Goal: Transaction & Acquisition: Purchase product/service

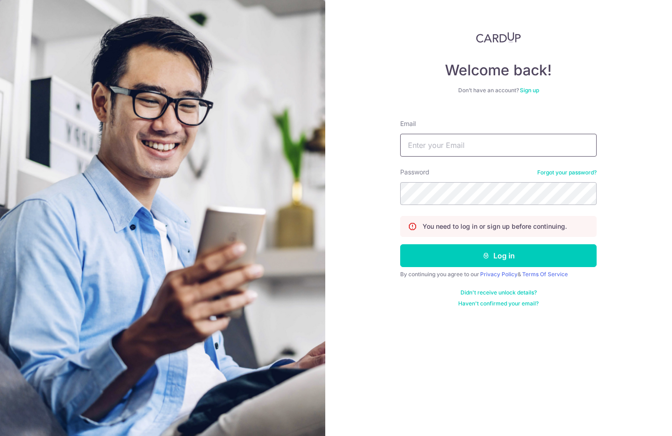
click at [454, 146] on input "Email" at bounding box center [498, 145] width 196 height 23
click at [0, 436] on com-1password-button at bounding box center [0, 436] width 0 height 0
type input "[PERSON_NAME][EMAIL_ADDRESS][DOMAIN_NAME]"
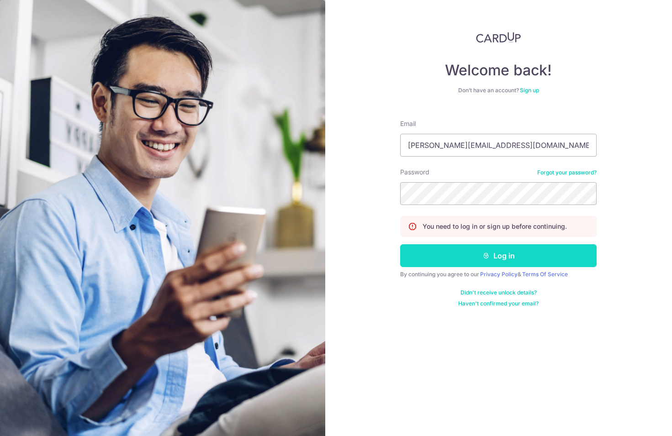
click at [477, 257] on button "Log in" at bounding box center [498, 255] width 196 height 23
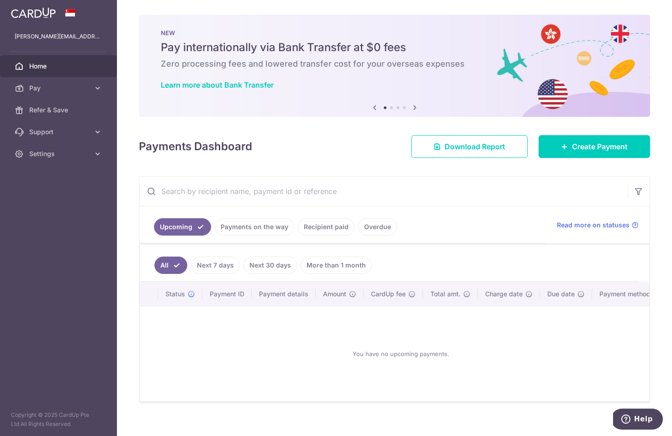
click at [317, 223] on link "Recipient paid" at bounding box center [326, 226] width 57 height 17
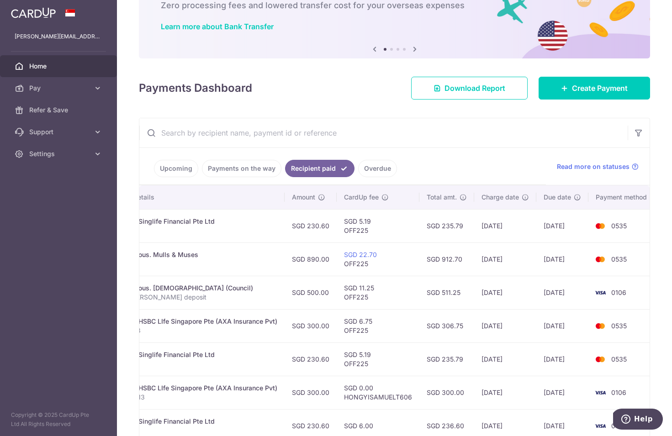
scroll to position [0, 208]
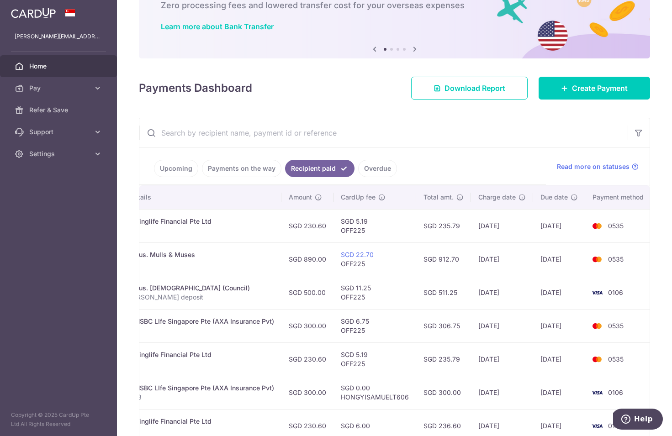
click at [541, 226] on td "[DATE]" at bounding box center [559, 225] width 52 height 33
click at [524, 238] on td "[DATE]" at bounding box center [502, 225] width 62 height 33
click at [576, 97] on link "Create Payment" at bounding box center [594, 88] width 111 height 23
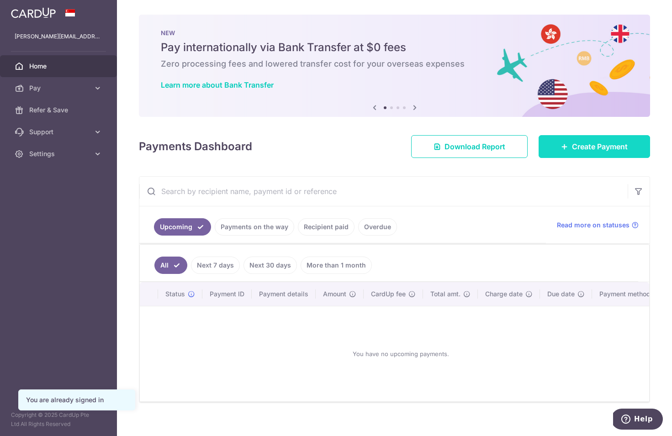
click at [616, 142] on span "Create Payment" at bounding box center [600, 146] width 56 height 11
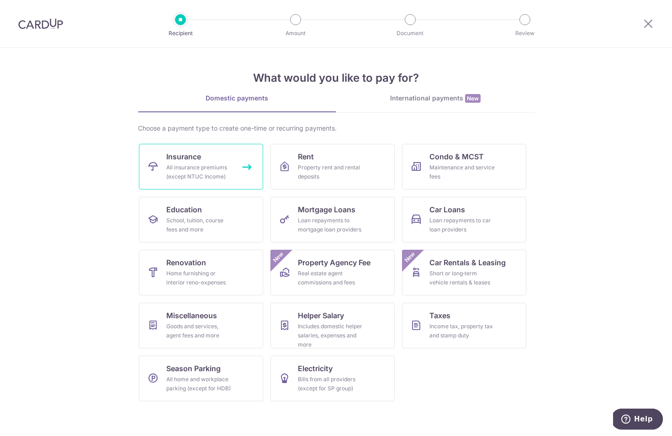
click at [186, 161] on span "Insurance" at bounding box center [183, 156] width 35 height 11
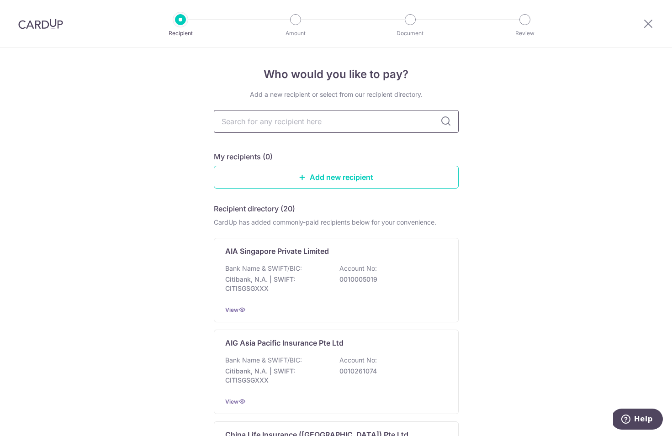
click at [281, 124] on input "text" at bounding box center [336, 121] width 245 height 23
type input "fwd"
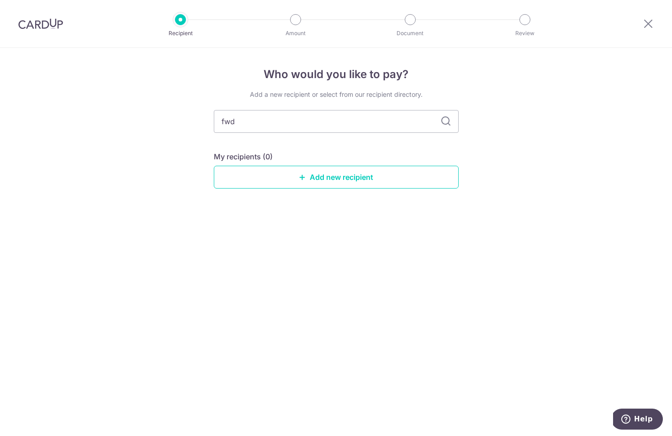
click at [447, 125] on icon at bounding box center [445, 121] width 11 height 11
click at [357, 122] on input "fwd" at bounding box center [336, 121] width 245 height 23
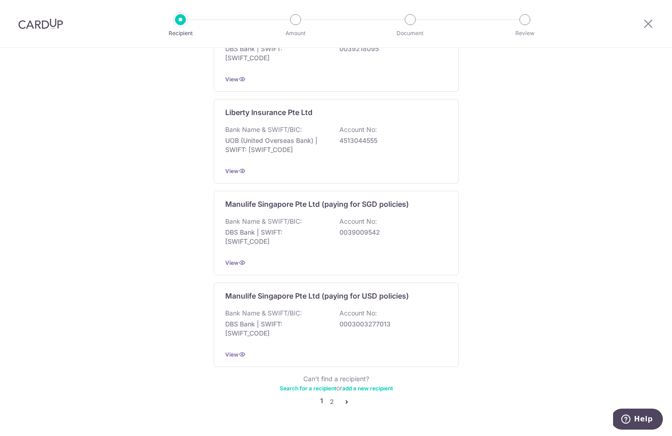
scroll to position [811, 0]
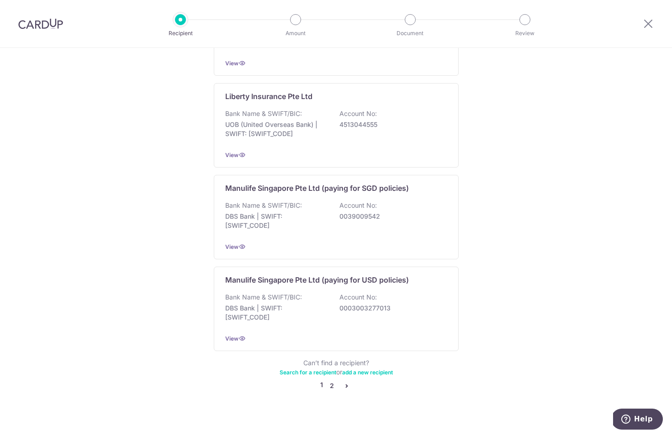
click at [328, 380] on link "2" at bounding box center [332, 385] width 11 height 11
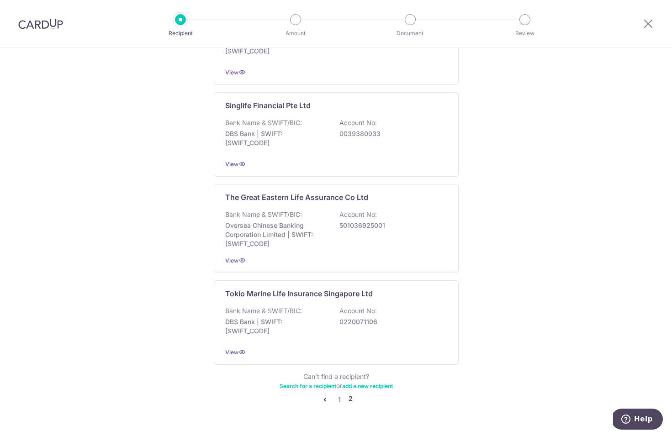
scroll to position [816, 0]
